Goal: Information Seeking & Learning: Find contact information

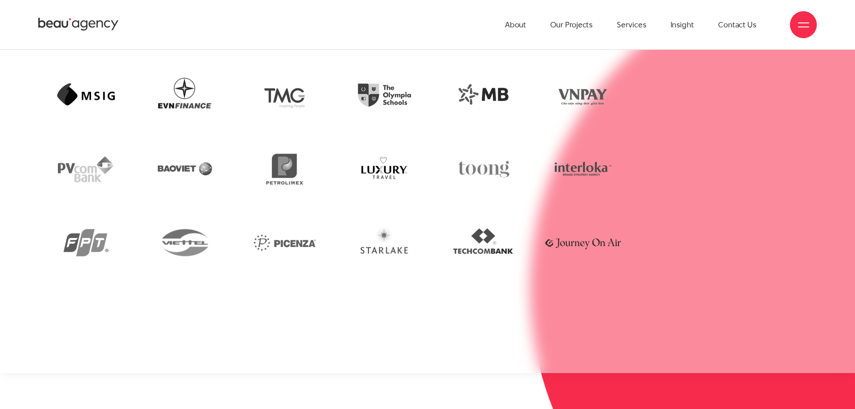
scroll to position [2288, 0]
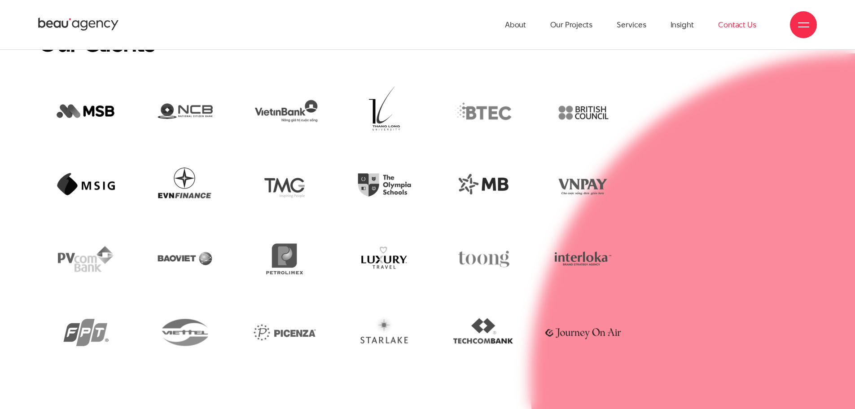
click at [745, 22] on link "Contact Us" at bounding box center [737, 24] width 38 height 49
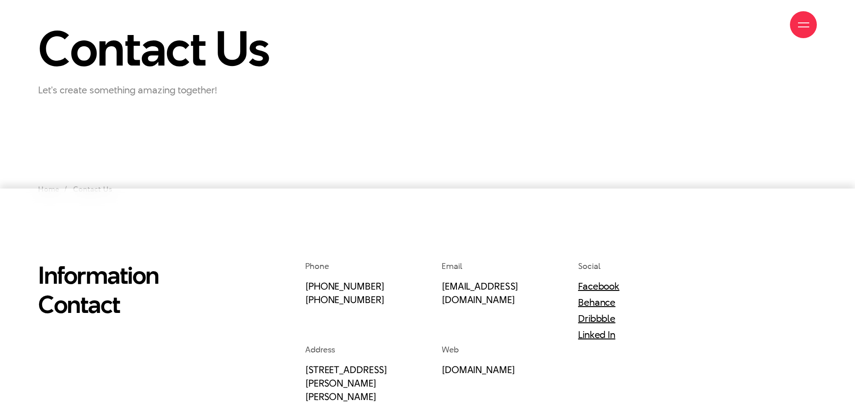
scroll to position [135, 0]
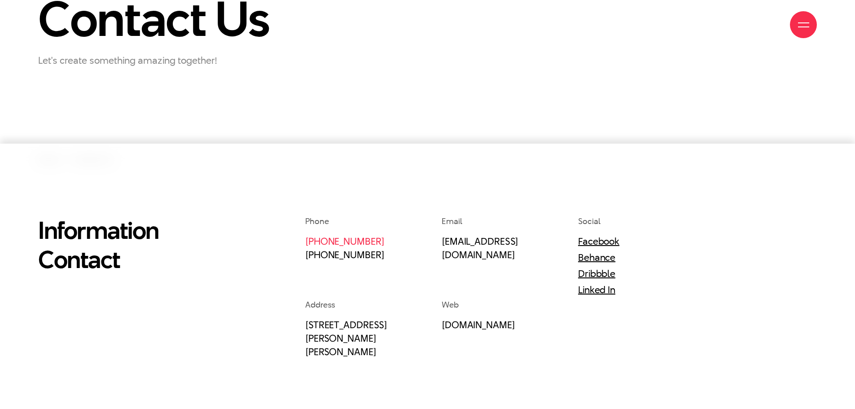
drag, startPoint x: 384, startPoint y: 240, endPoint x: 331, endPoint y: 239, distance: 53.4
click at [331, 239] on p "[PHONE_NUMBER] [PHONE_NUMBER]" at bounding box center [362, 247] width 114 height 27
copy link "97 531 9889"
click at [380, 255] on p "[PHONE_NUMBER] [PHONE_NUMBER]" at bounding box center [362, 247] width 114 height 27
drag, startPoint x: 379, startPoint y: 254, endPoint x: 329, endPoint y: 254, distance: 49.8
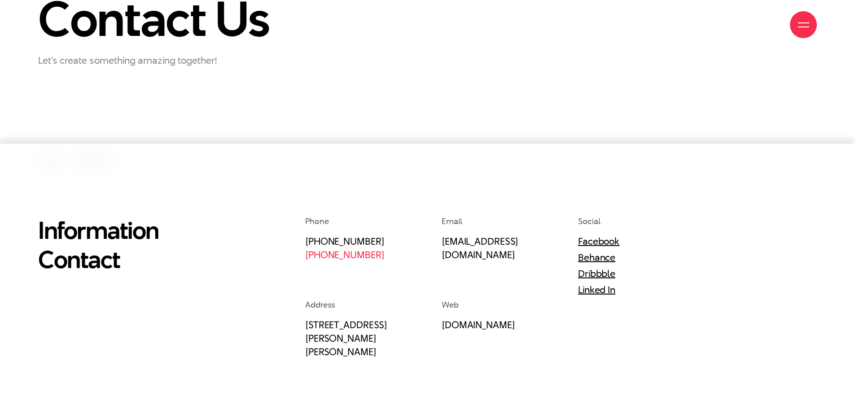
click at [329, 254] on p "[PHONE_NUMBER] [PHONE_NUMBER]" at bounding box center [362, 247] width 114 height 27
copy link "86 929 1771"
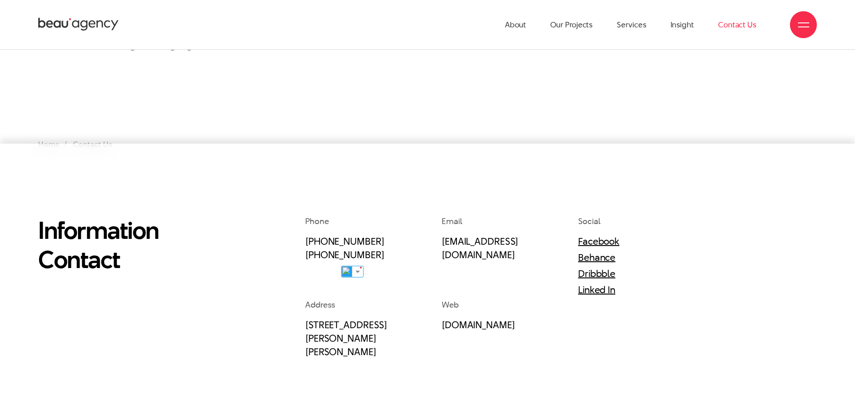
scroll to position [0, 0]
